Goal: Task Accomplishment & Management: Manage account settings

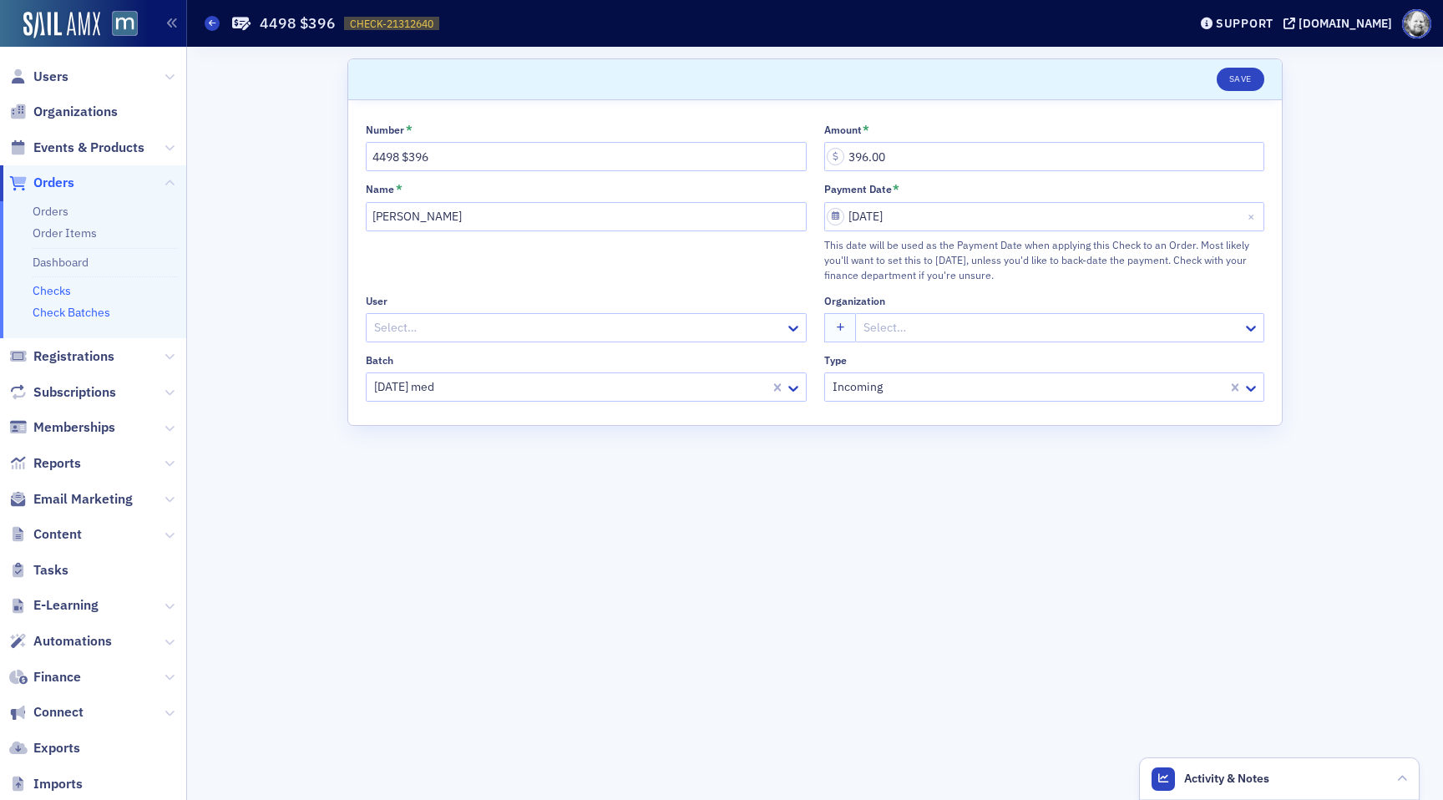
click at [59, 315] on link "Check Batches" at bounding box center [72, 312] width 78 height 15
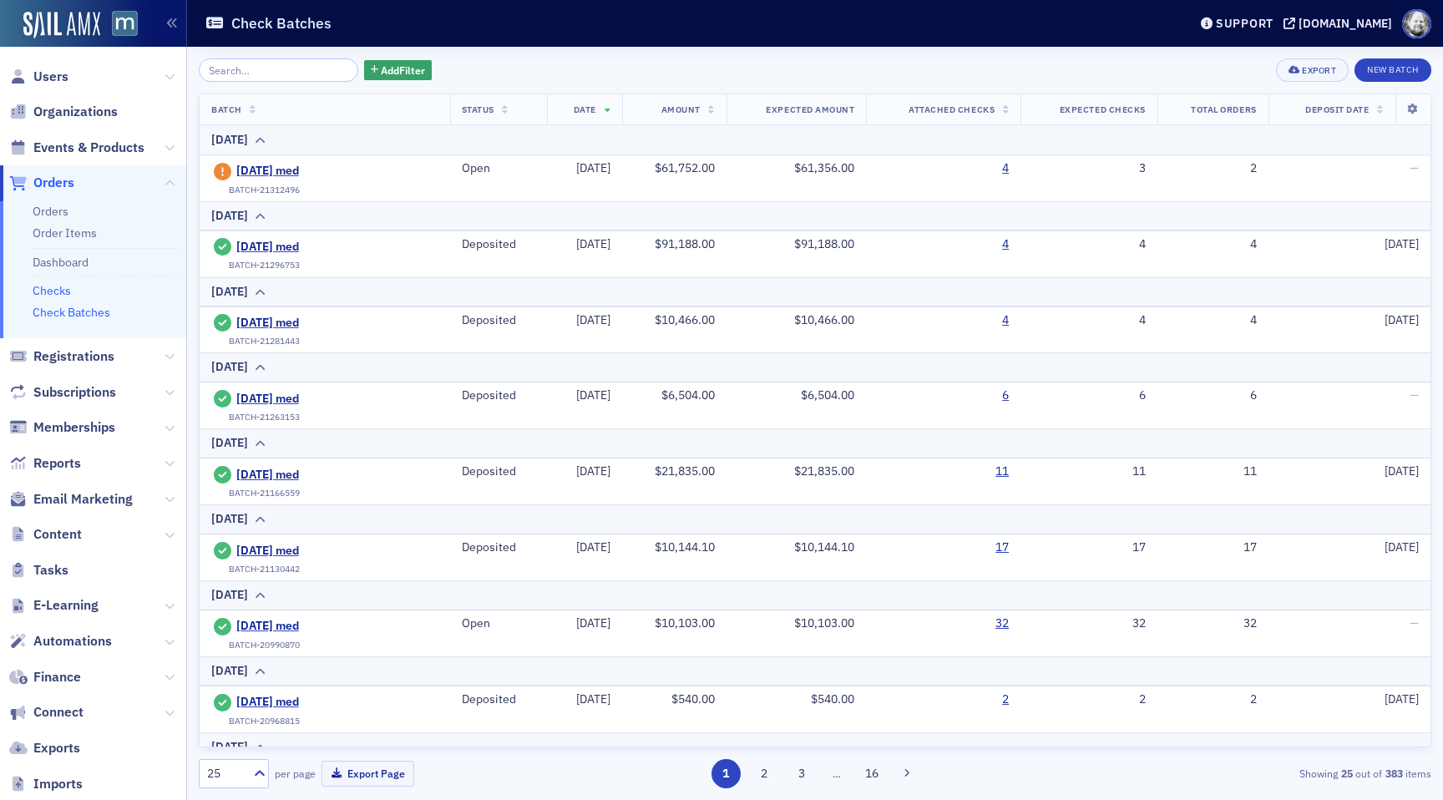
click at [59, 292] on link "Checks" at bounding box center [52, 290] width 38 height 15
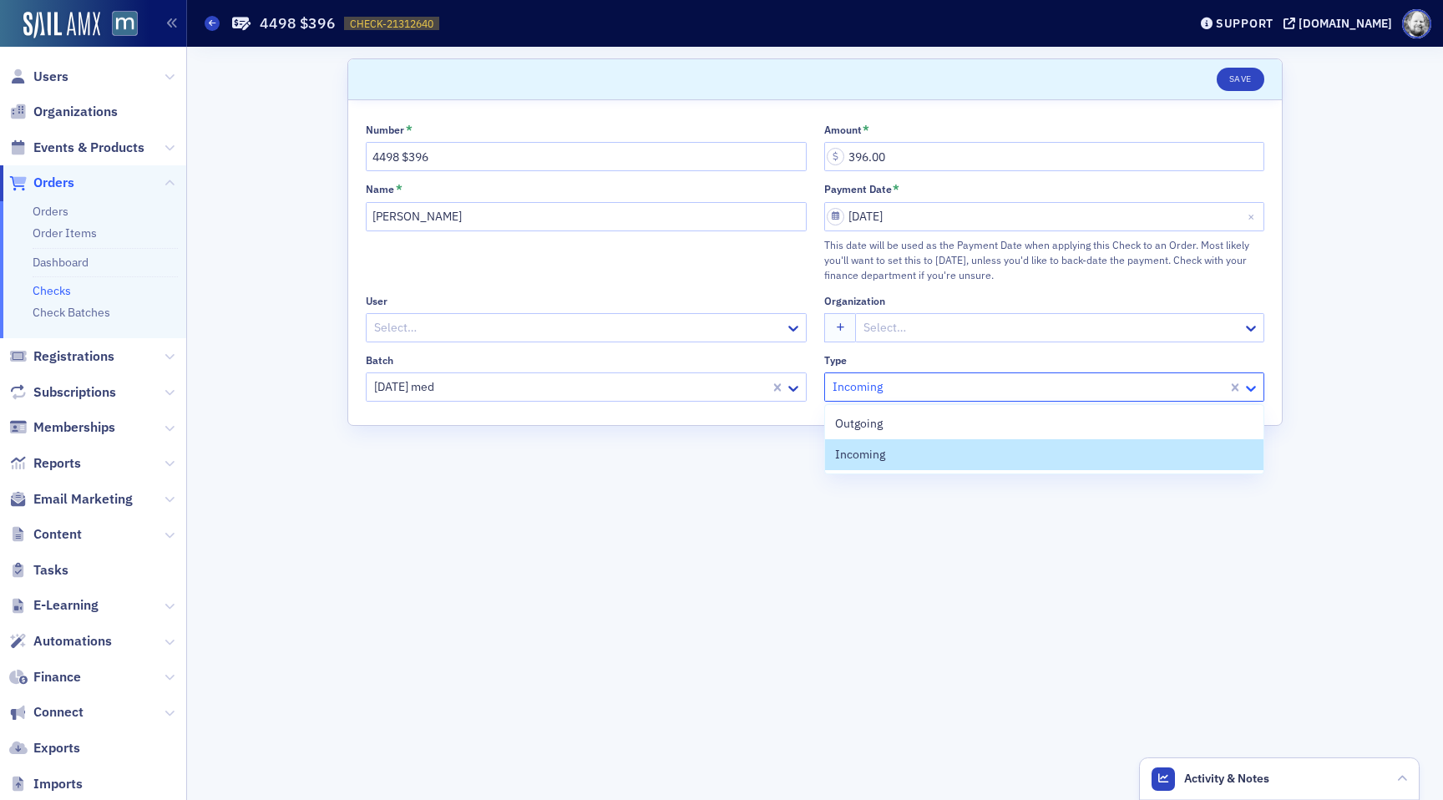
click at [1255, 387] on icon at bounding box center [1250, 388] width 17 height 17
click at [1242, 526] on form "Scroll to Save Number * 4498 $396 Amount * 396.00 Name * [PERSON_NAME] Payment …" at bounding box center [814, 423] width 935 height 730
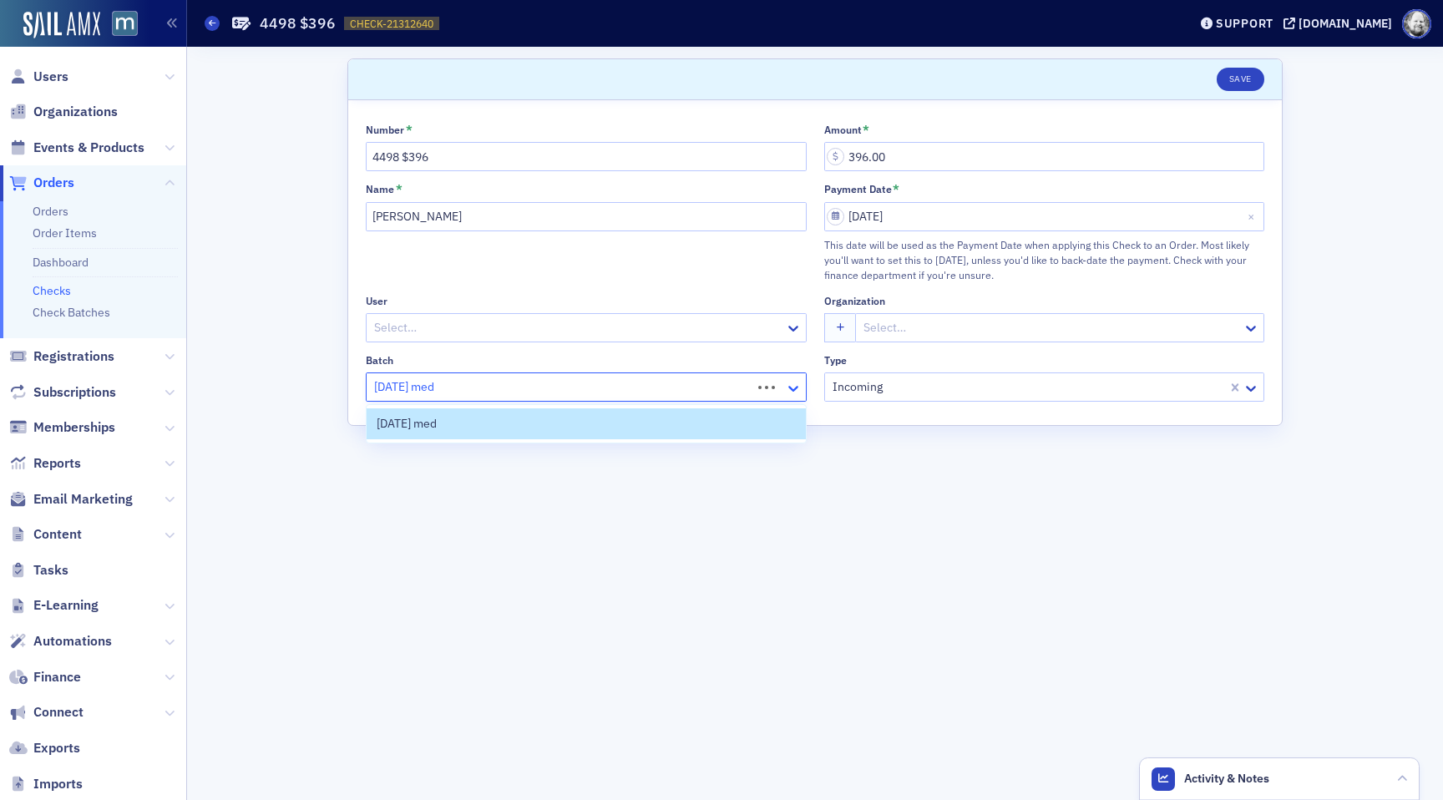
click at [797, 385] on icon at bounding box center [793, 388] width 17 height 17
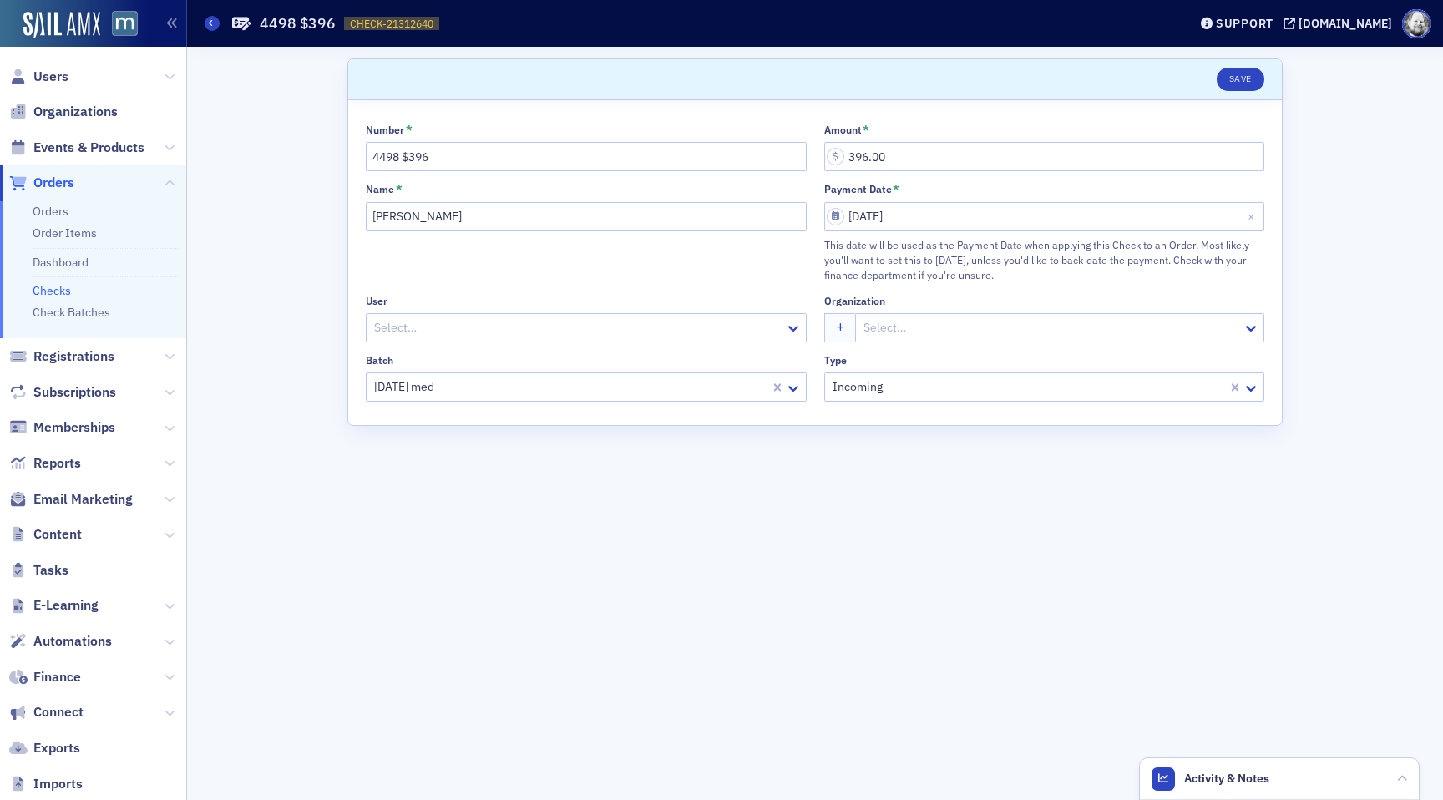
click at [885, 559] on form "Scroll to Save Number * 4498 $396 Amount * 396.00 Name * [PERSON_NAME] Payment …" at bounding box center [814, 423] width 935 height 730
click at [57, 286] on link "Checks" at bounding box center [52, 290] width 38 height 15
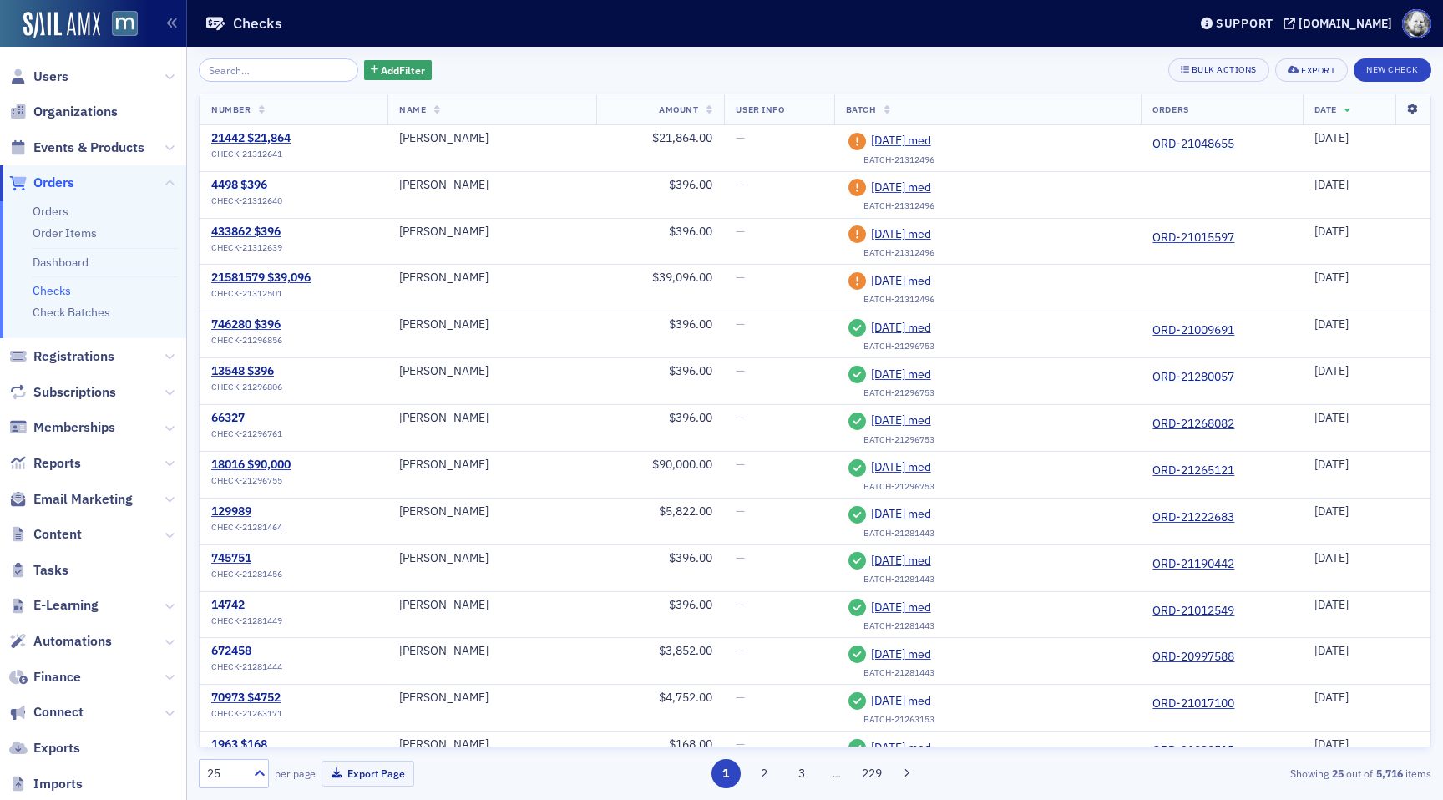
click at [1414, 106] on icon at bounding box center [1412, 109] width 34 height 10
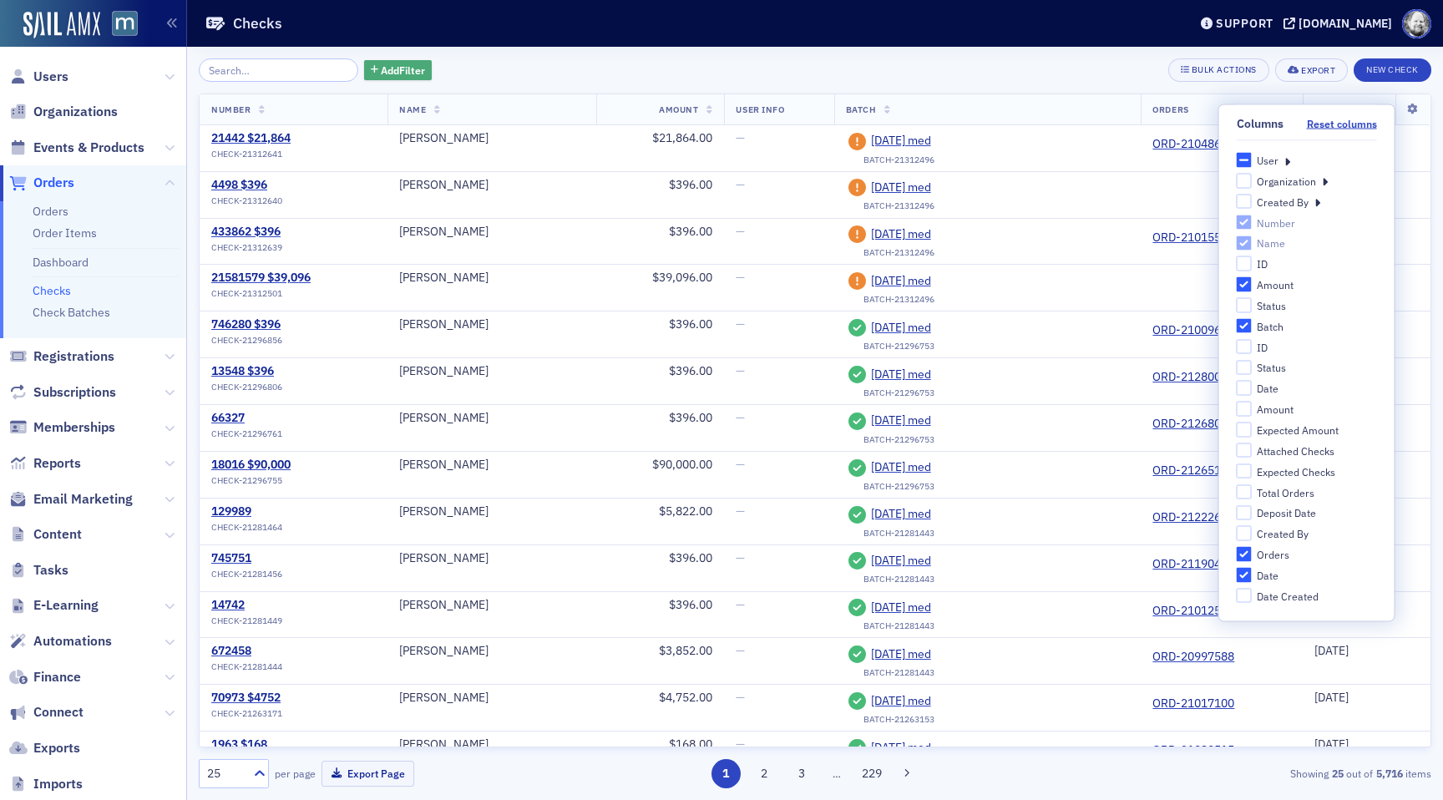
click at [381, 69] on span "Add Filter" at bounding box center [403, 70] width 44 height 15
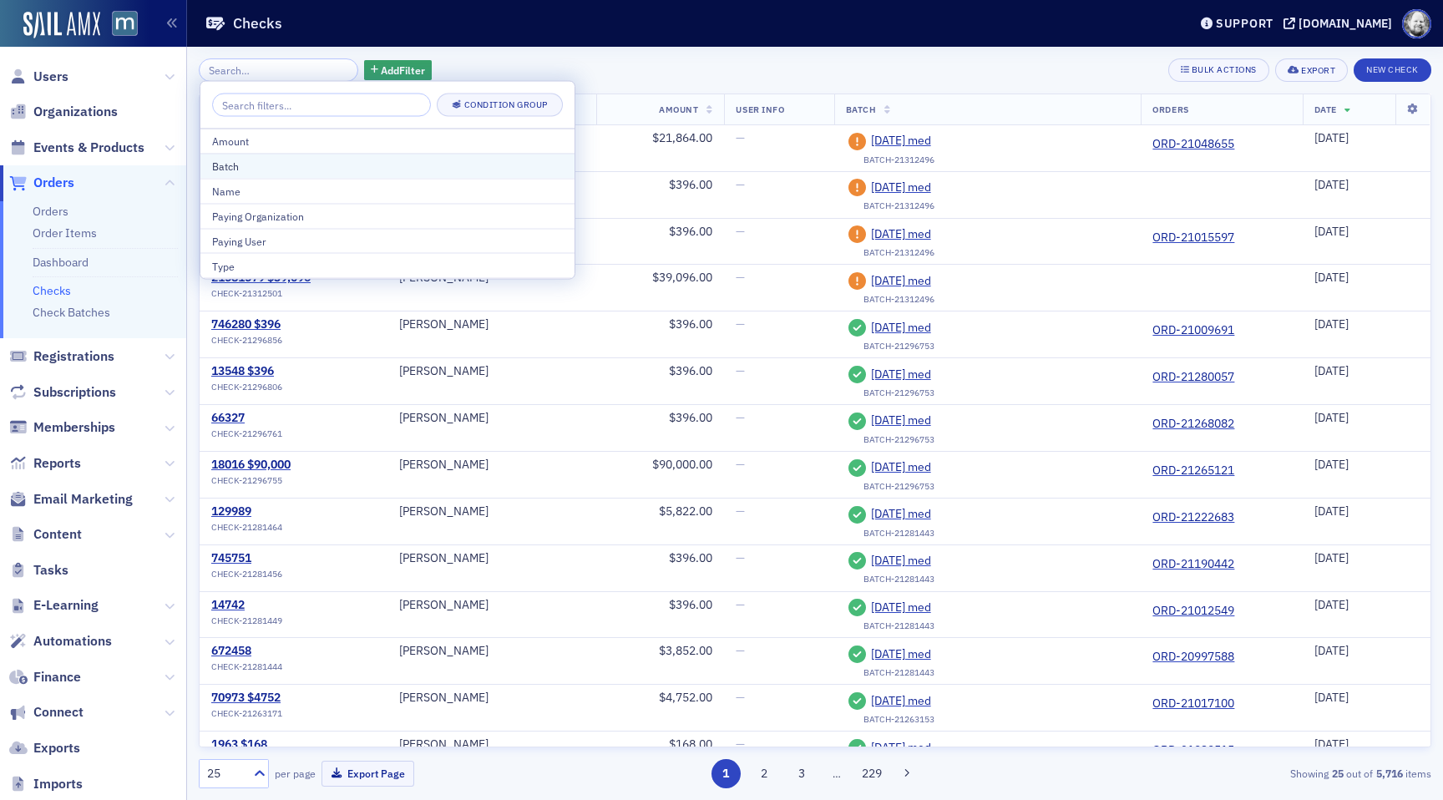
click at [340, 169] on div "Batch" at bounding box center [387, 166] width 351 height 15
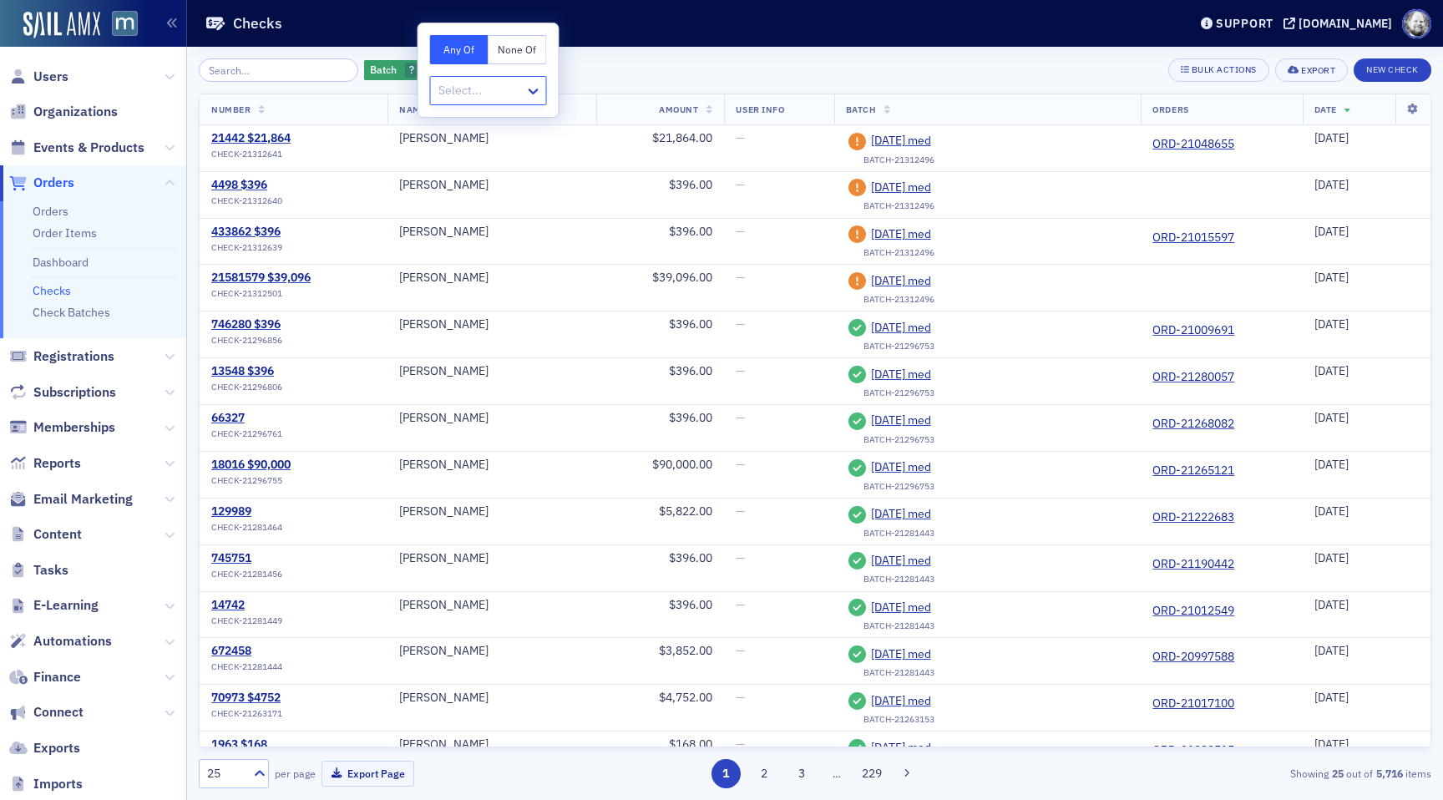
click at [529, 44] on button "None Of" at bounding box center [517, 49] width 58 height 29
click at [517, 97] on div at bounding box center [480, 90] width 87 height 21
click at [709, 63] on div "Batch None Of : ? Add Filter Bulk Actions Export New Check" at bounding box center [815, 69] width 1232 height 23
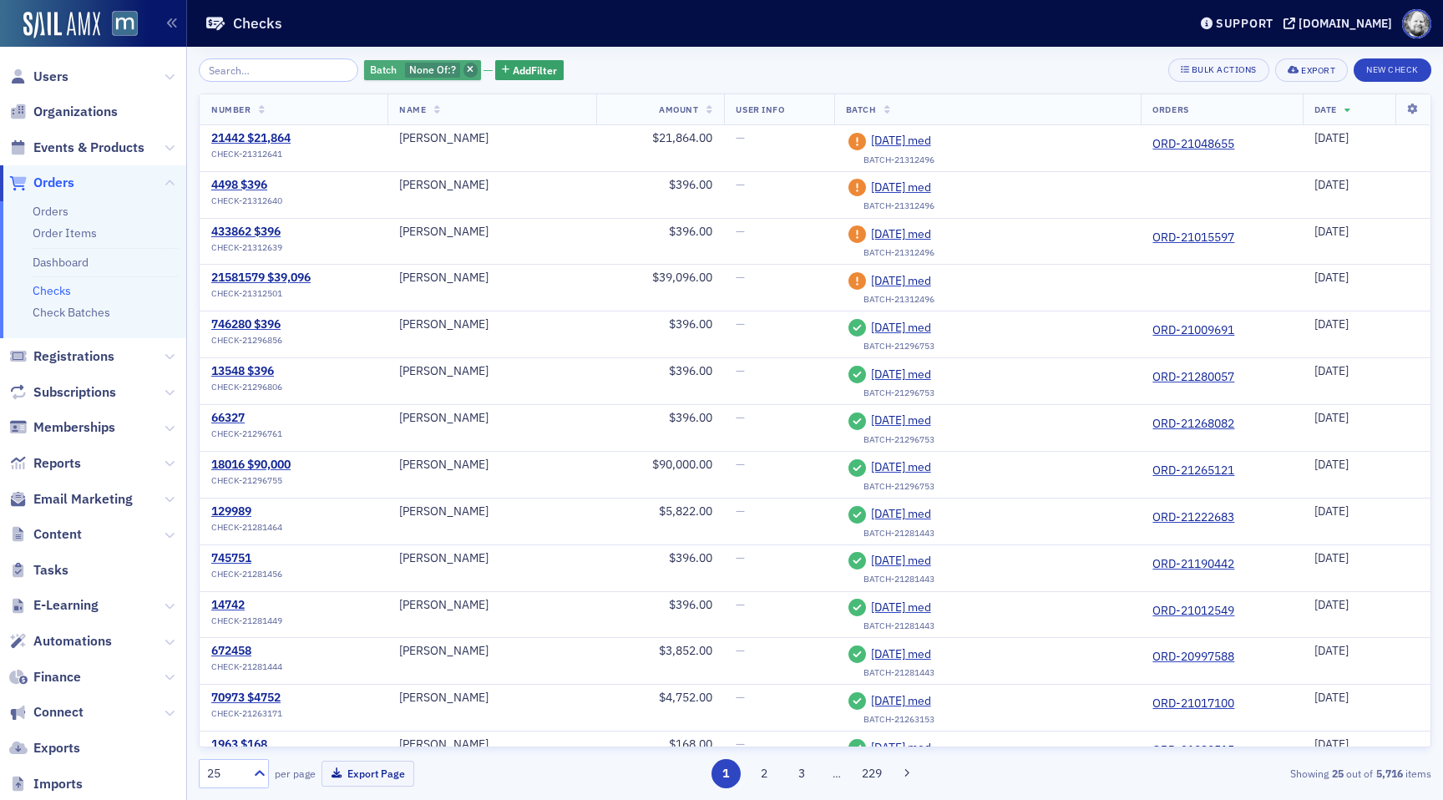
click at [463, 71] on span "button" at bounding box center [470, 70] width 15 height 15
click at [885, 110] on th "Batch" at bounding box center [987, 109] width 307 height 31
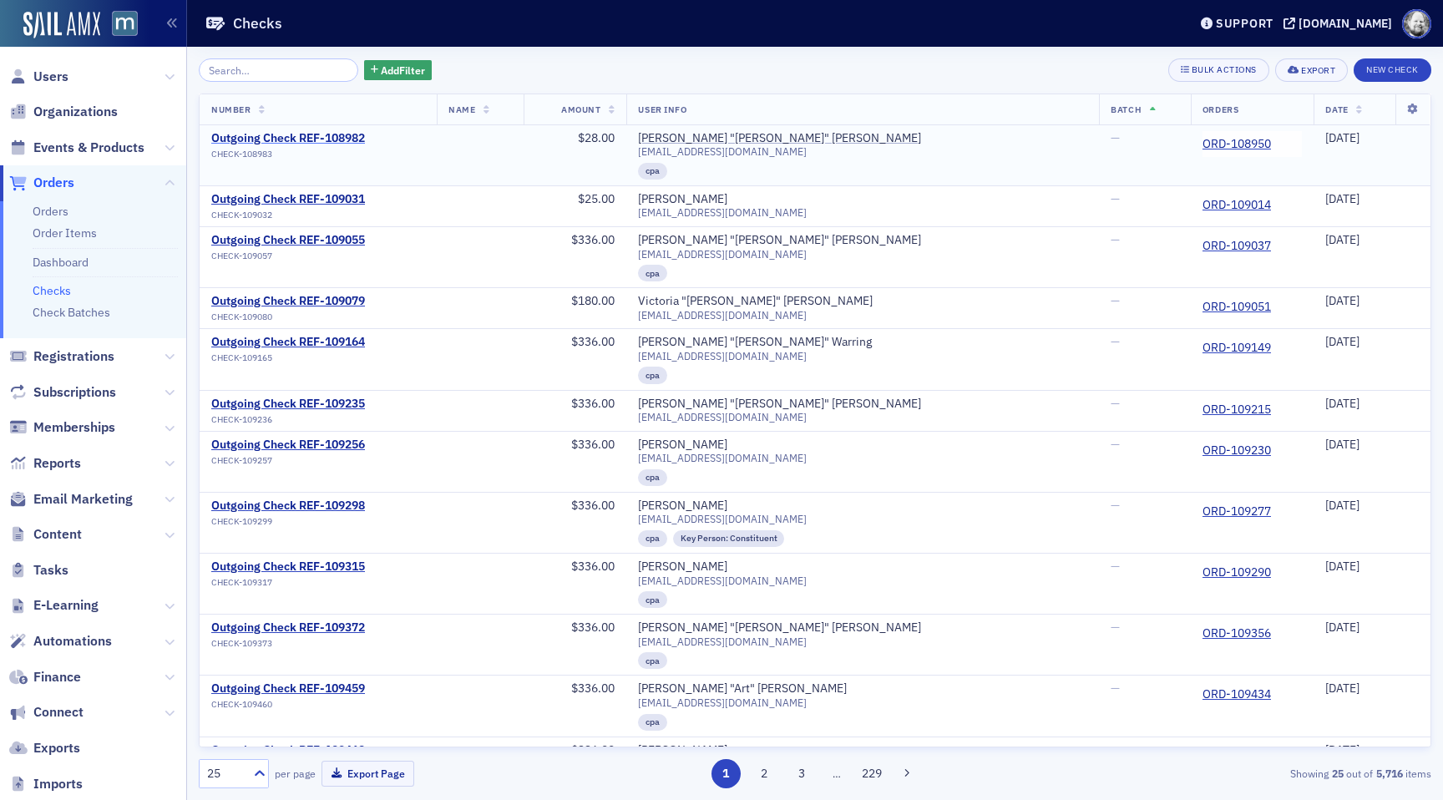
click at [257, 134] on div "Outgoing Check REF-108982" at bounding box center [288, 138] width 154 height 15
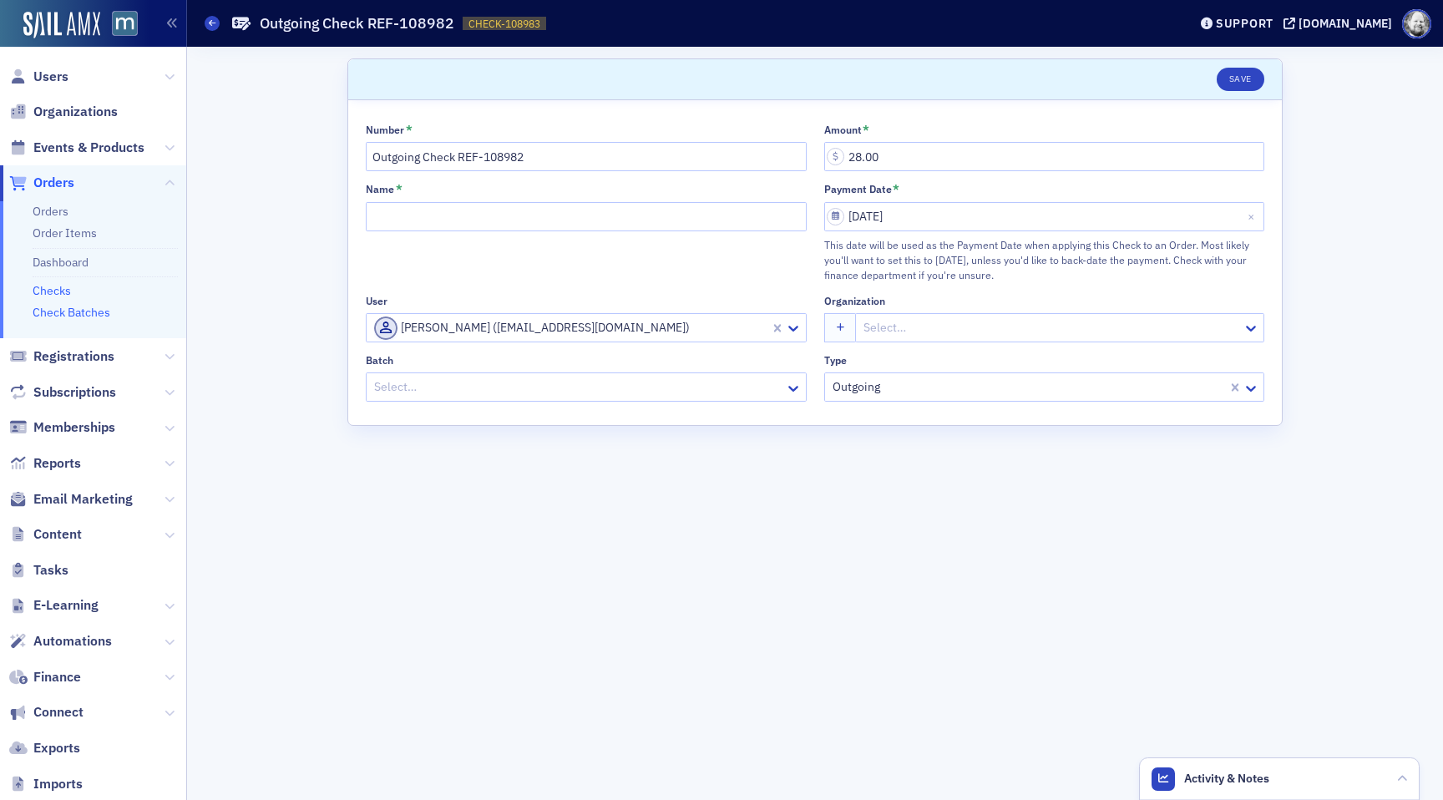
click at [59, 318] on link "Check Batches" at bounding box center [72, 312] width 78 height 15
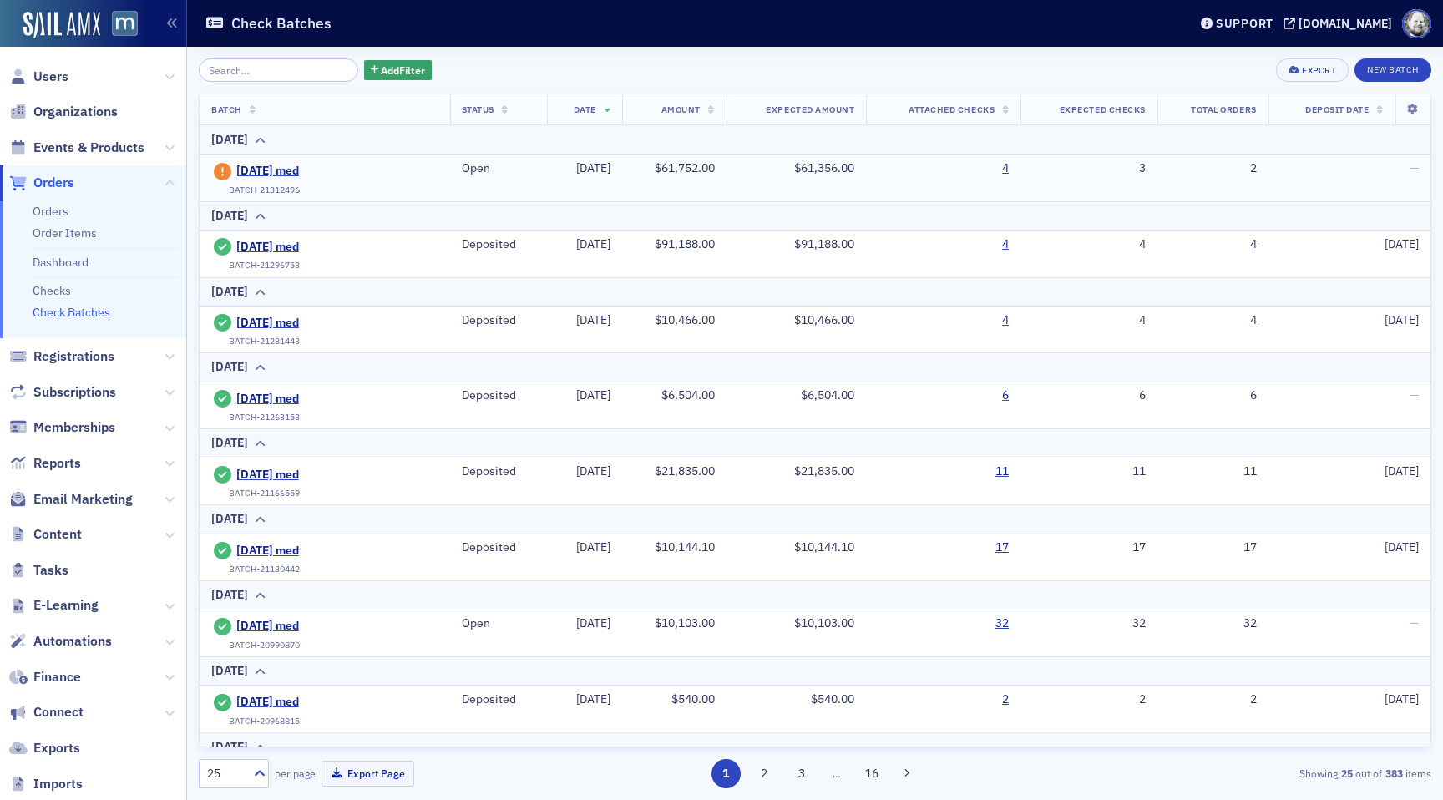
click at [272, 179] on div "[DATE] med" at bounding box center [299, 171] width 177 height 20
click at [271, 171] on span "[DATE] med" at bounding box center [312, 171] width 152 height 15
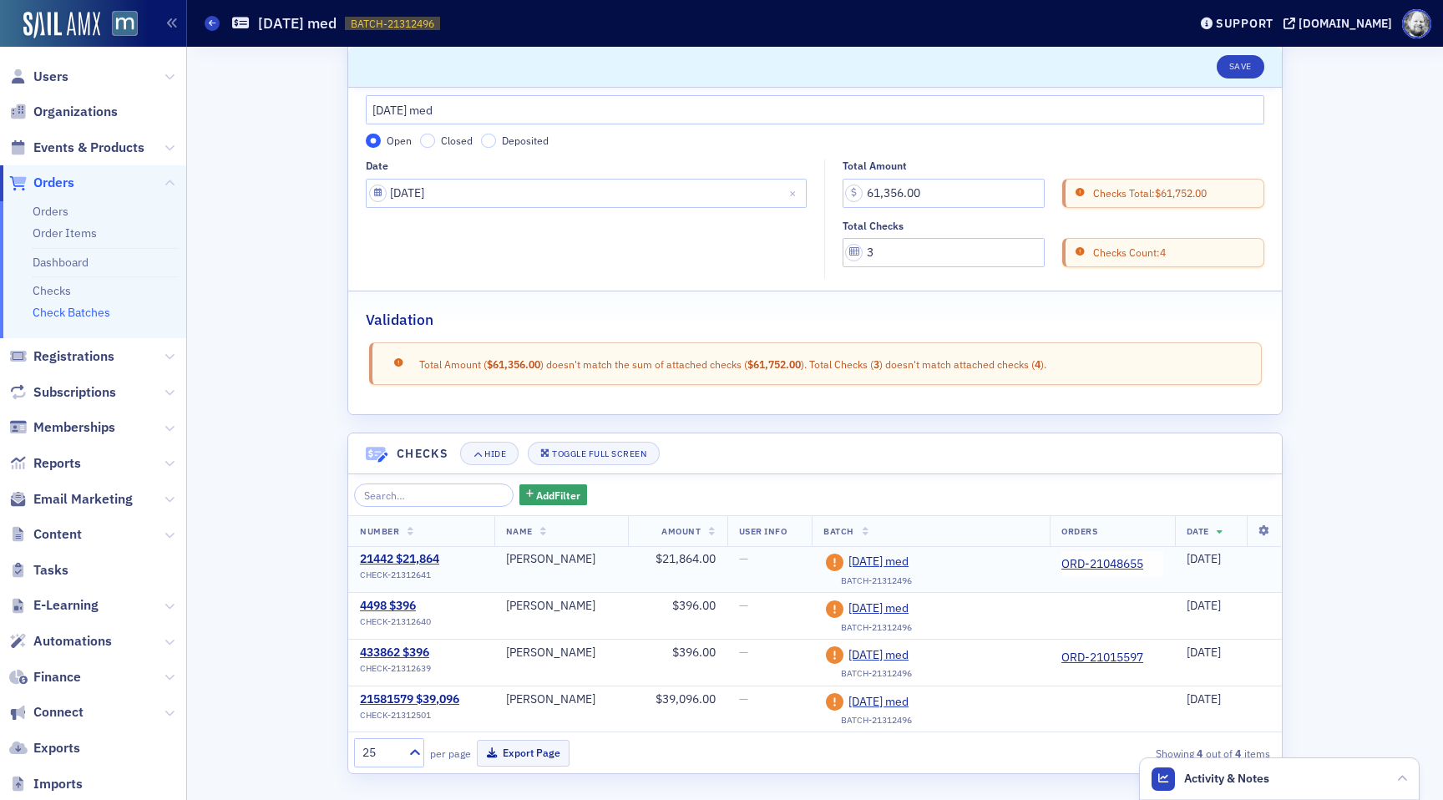
scroll to position [48, 0]
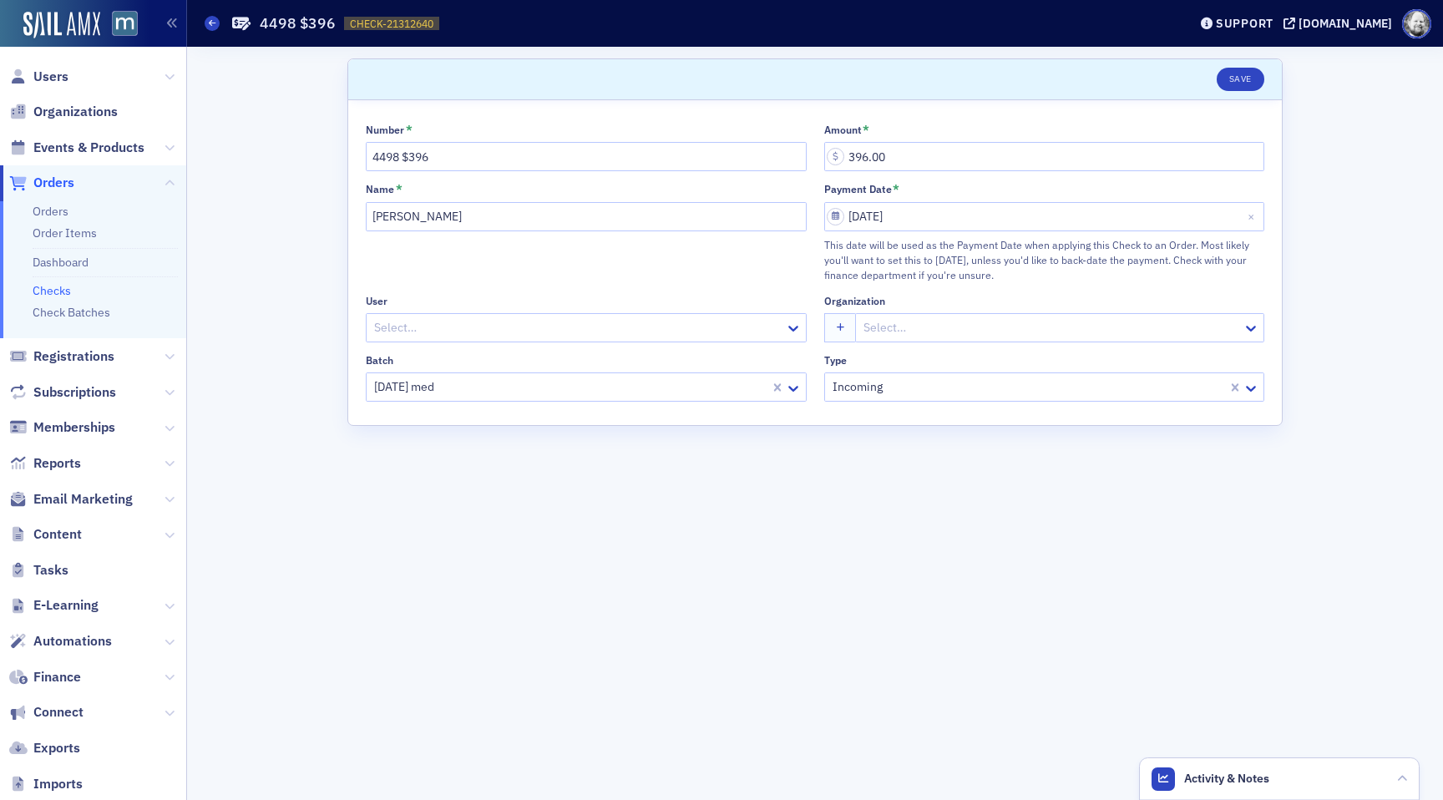
click at [56, 289] on link "Checks" at bounding box center [52, 290] width 38 height 15
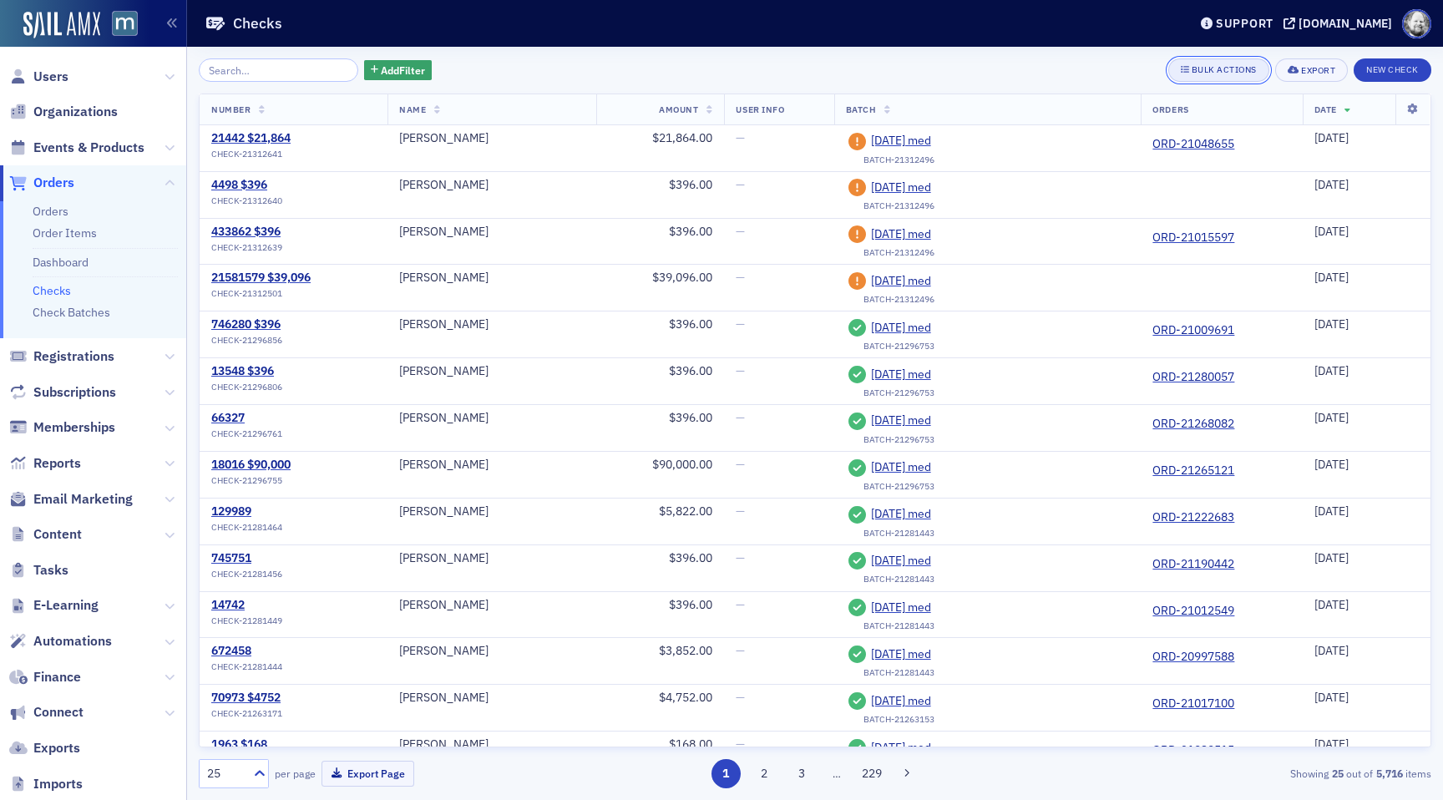
click at [1227, 66] on div "Bulk Actions" at bounding box center [1223, 69] width 65 height 9
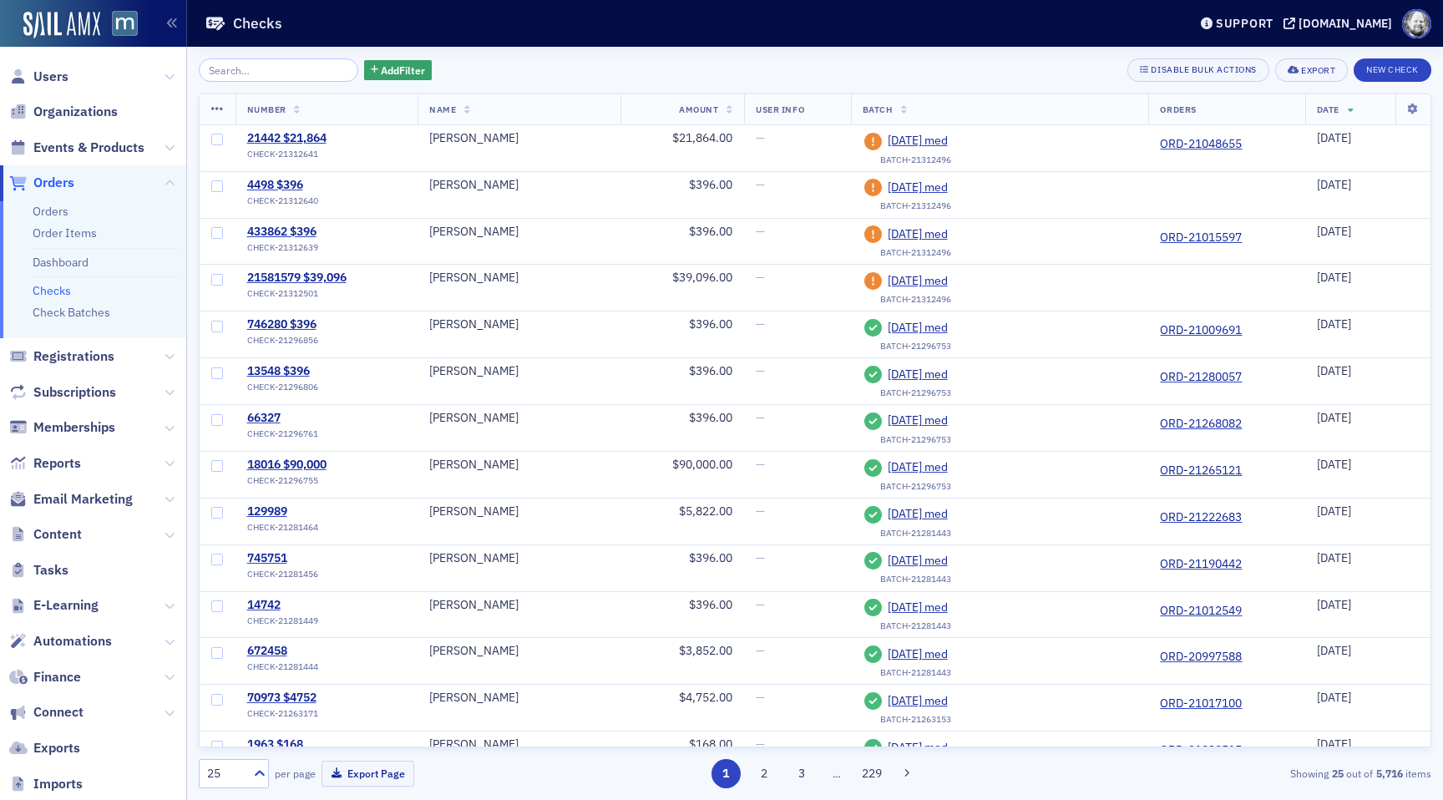
click at [218, 111] on icon at bounding box center [217, 109] width 13 height 13
click at [662, 70] on div "Add Filter Disable Bulk Actions Export New Check" at bounding box center [815, 69] width 1232 height 23
click at [316, 173] on td "4498 $396 CHECK-21312640" at bounding box center [326, 194] width 183 height 47
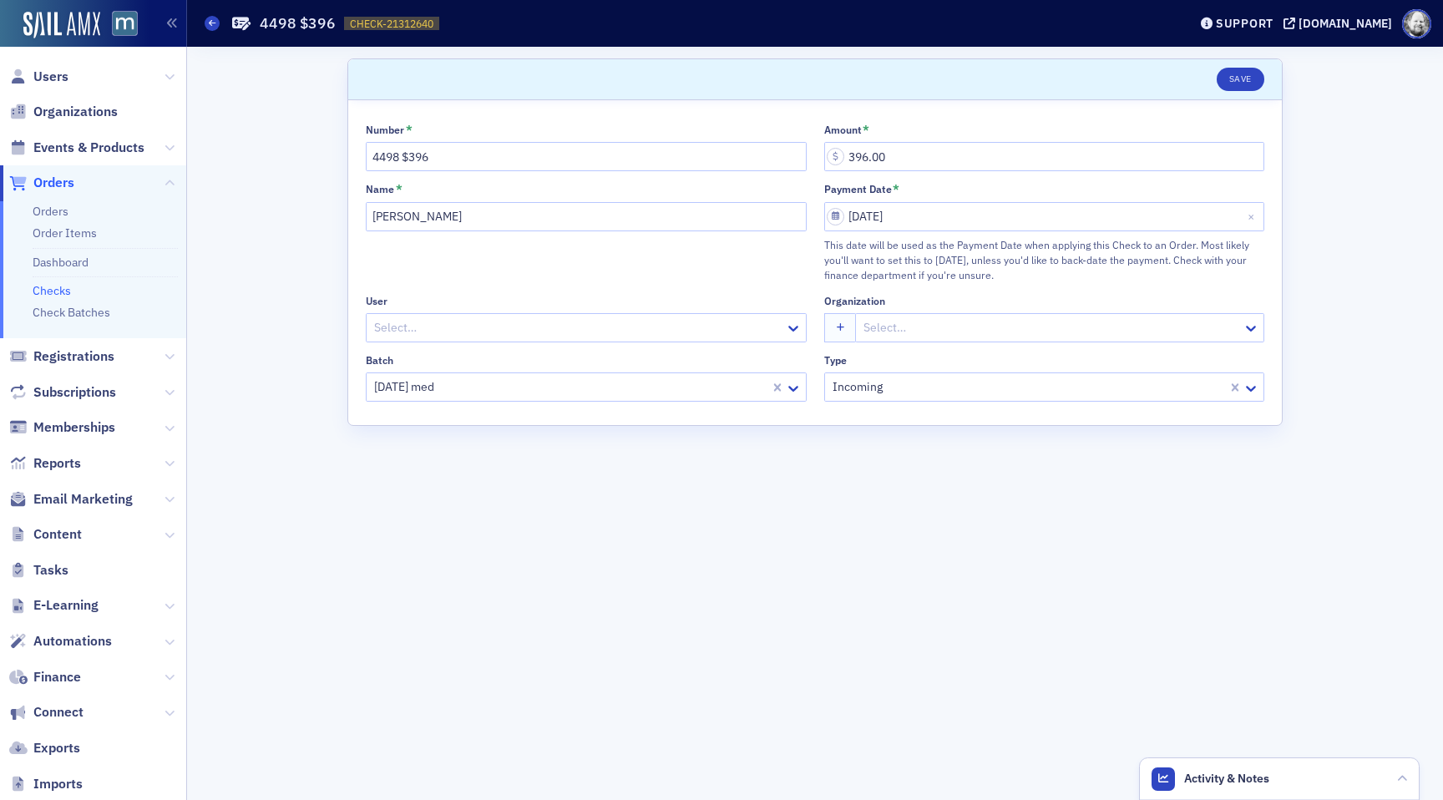
click at [58, 289] on link "Checks" at bounding box center [52, 290] width 38 height 15
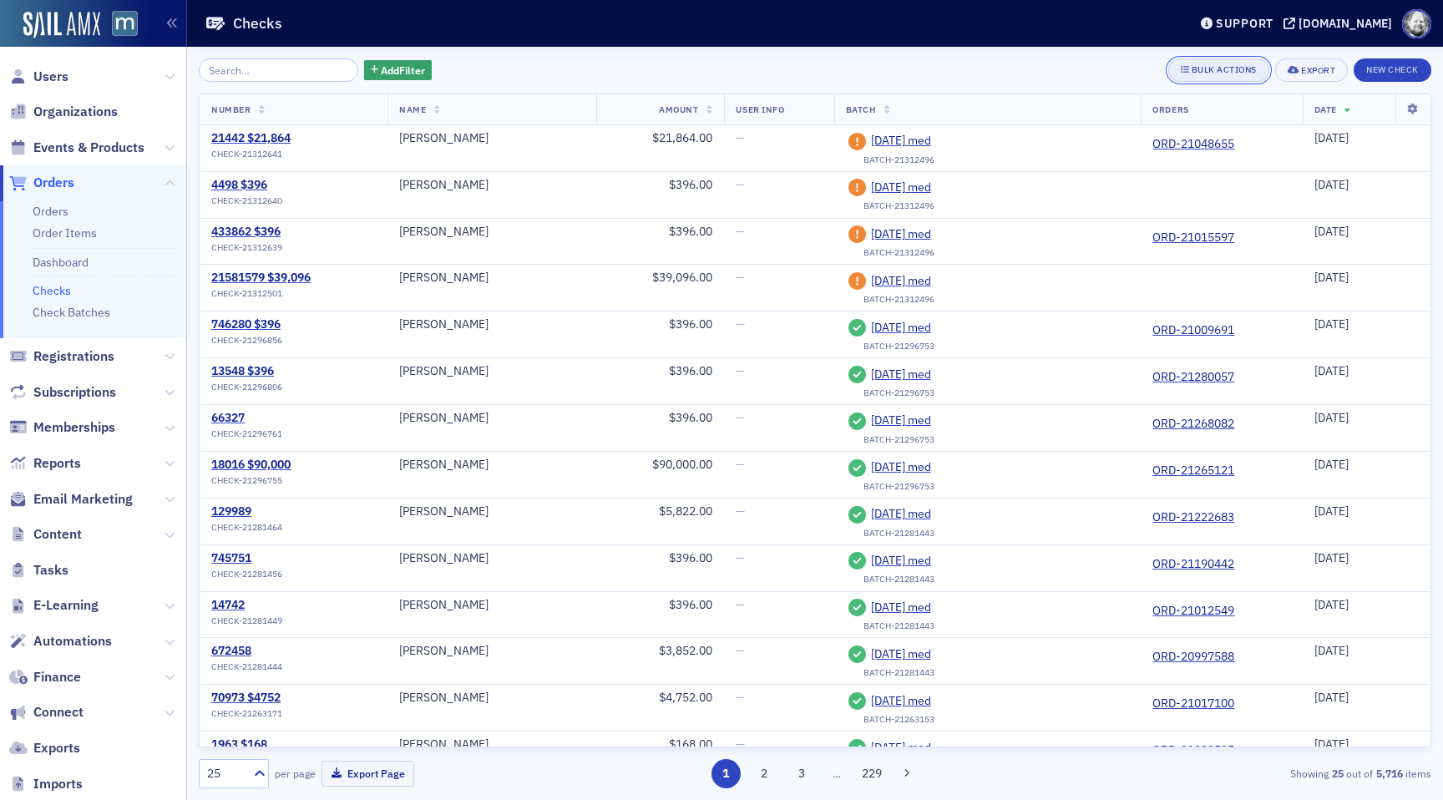
click at [1218, 69] on div "Bulk Actions" at bounding box center [1223, 69] width 65 height 9
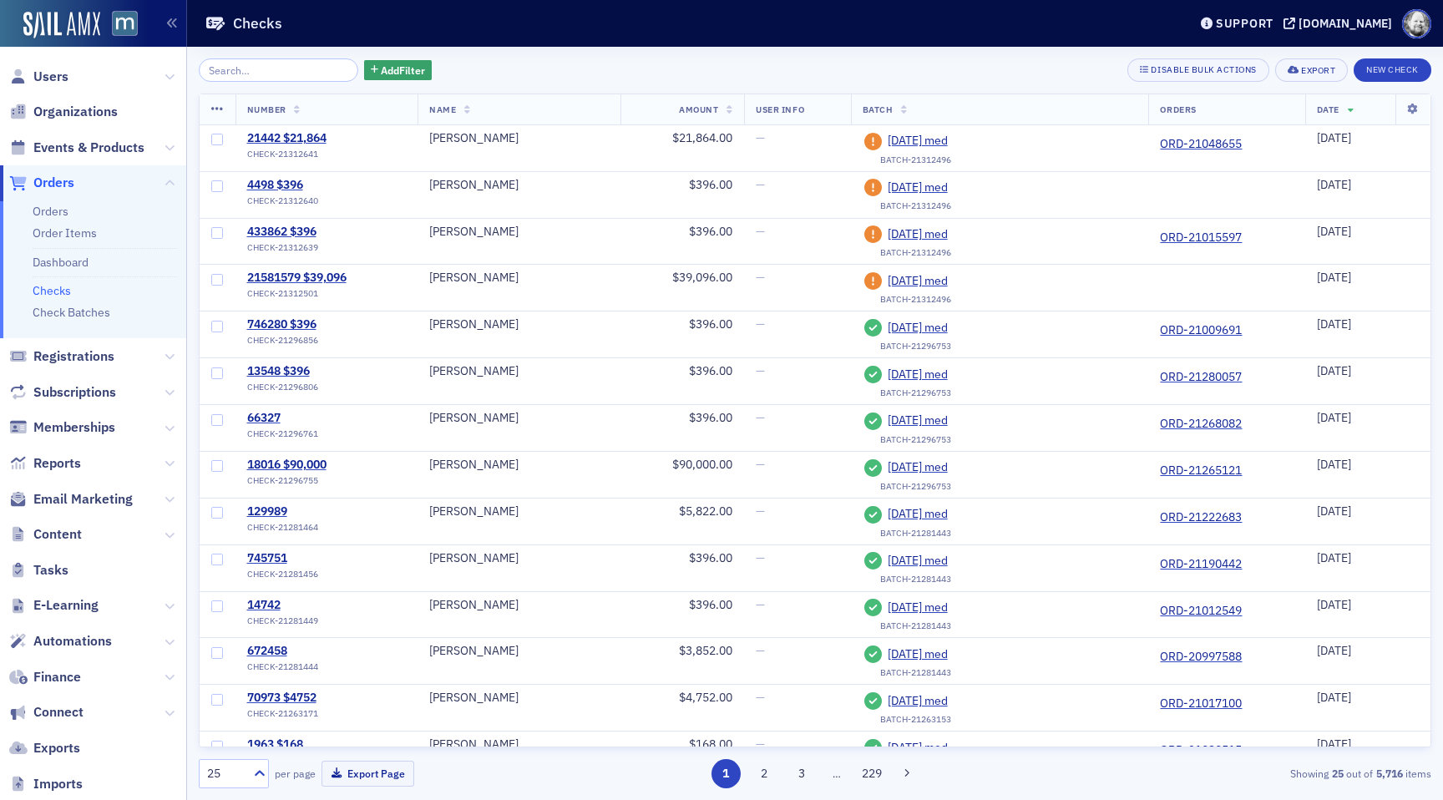
click at [220, 99] on th at bounding box center [218, 109] width 36 height 31
click at [220, 105] on icon at bounding box center [217, 109] width 13 height 13
click at [214, 184] on input "checkbox" at bounding box center [217, 186] width 12 height 12
click at [216, 112] on icon at bounding box center [217, 109] width 13 height 13
